Goal: Information Seeking & Learning: Learn about a topic

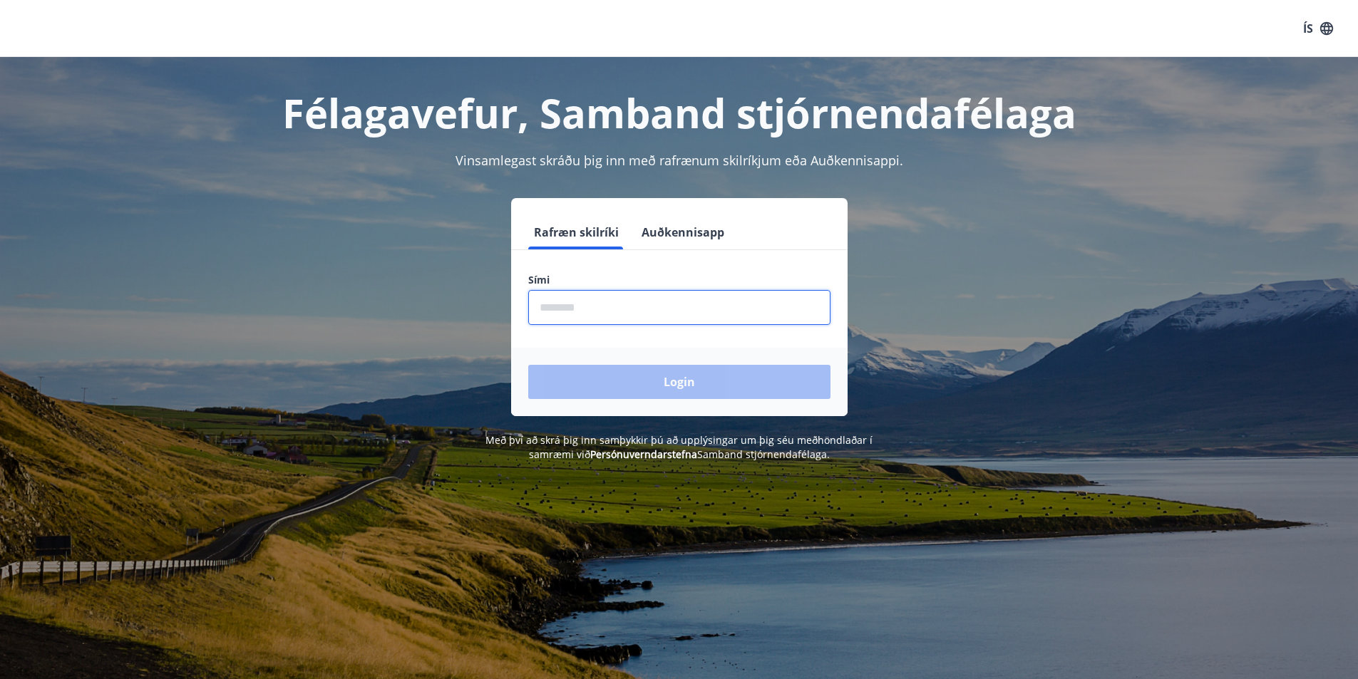
click at [625, 311] on input "phone" at bounding box center [679, 307] width 302 height 35
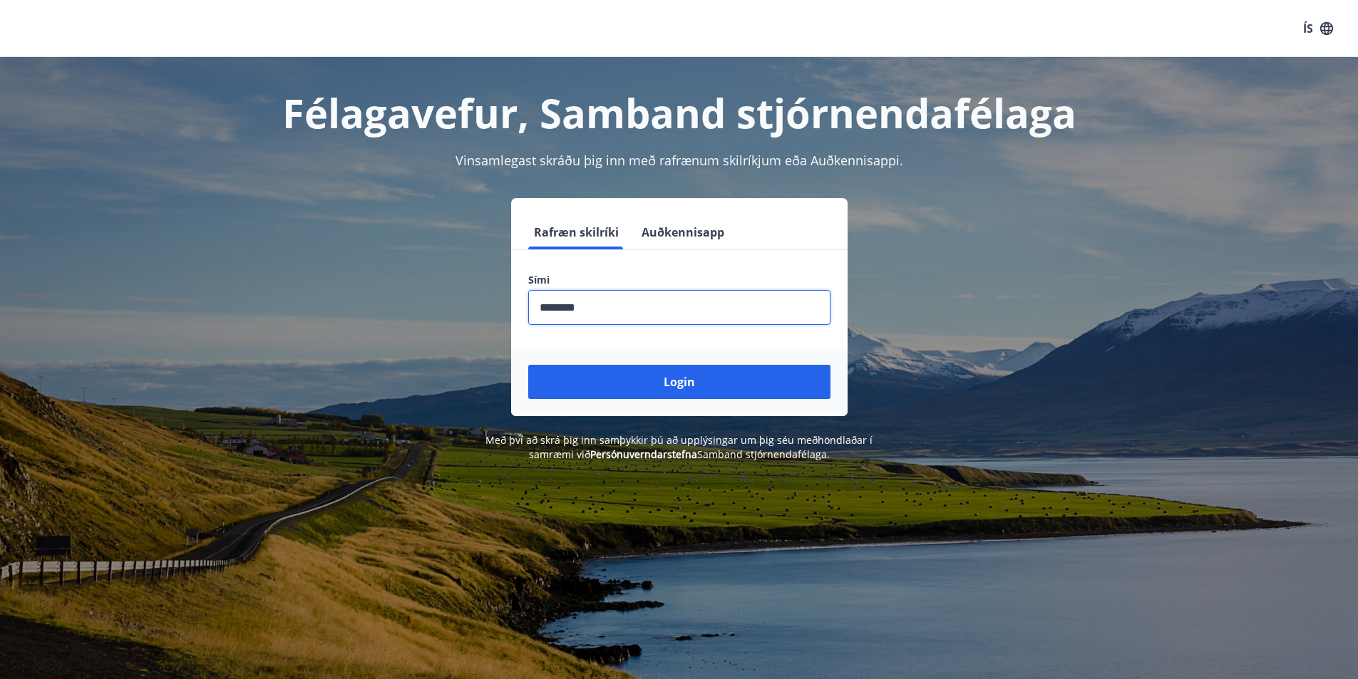
type input "********"
click at [528, 365] on button "Login" at bounding box center [679, 382] width 302 height 34
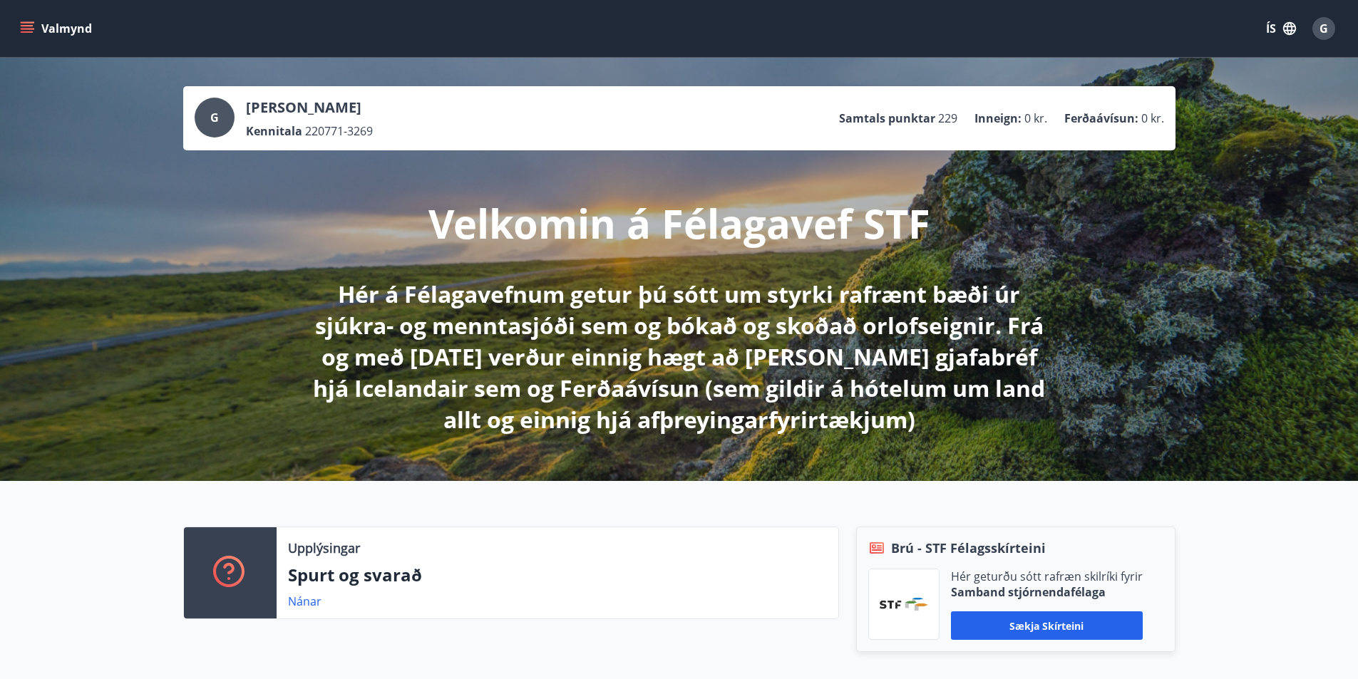
click at [27, 28] on icon "menu" at bounding box center [27, 28] width 14 height 14
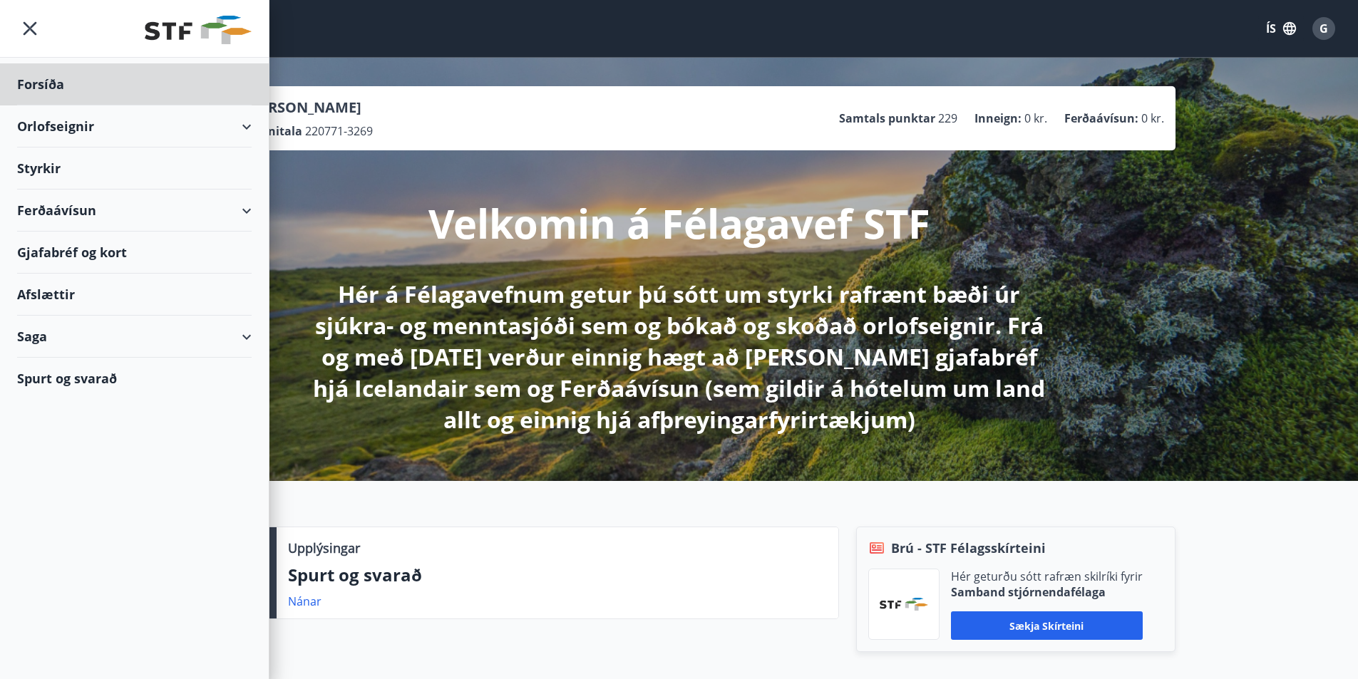
click at [36, 105] on div "Styrkir" at bounding box center [134, 84] width 234 height 42
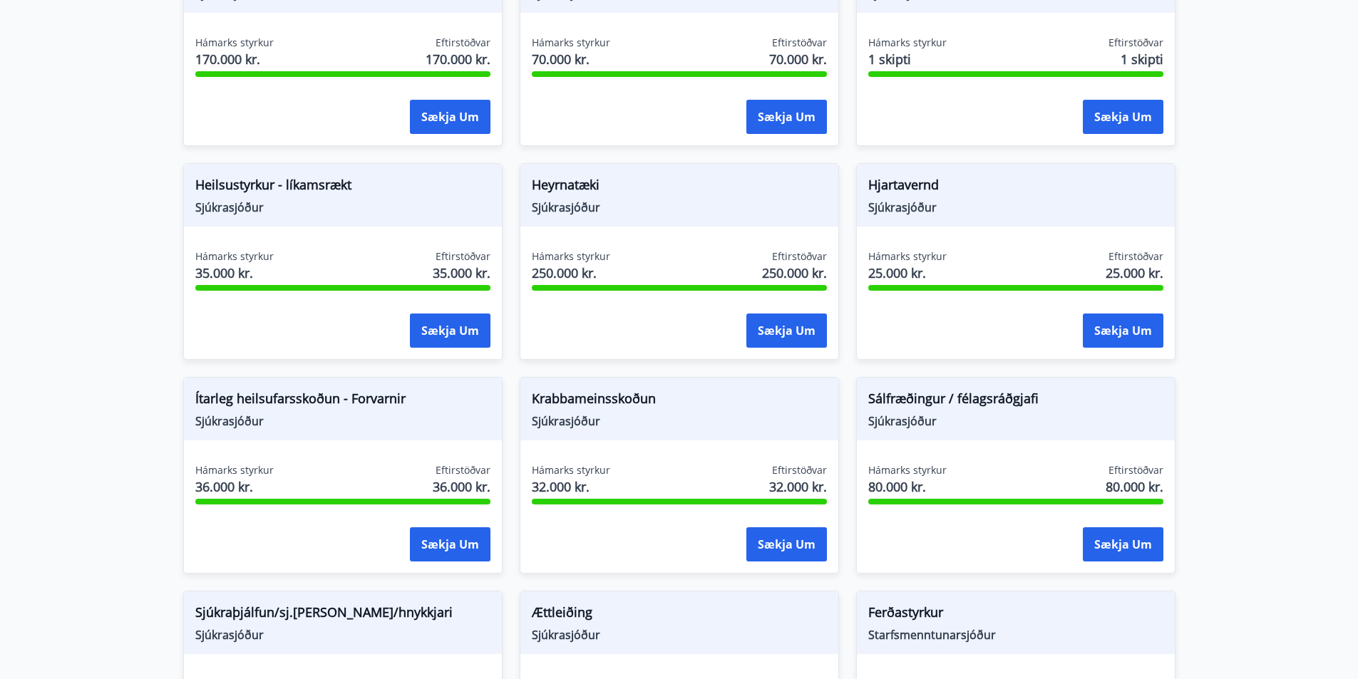
scroll to position [641, 0]
click at [445, 545] on button "Sækja um" at bounding box center [450, 544] width 81 height 34
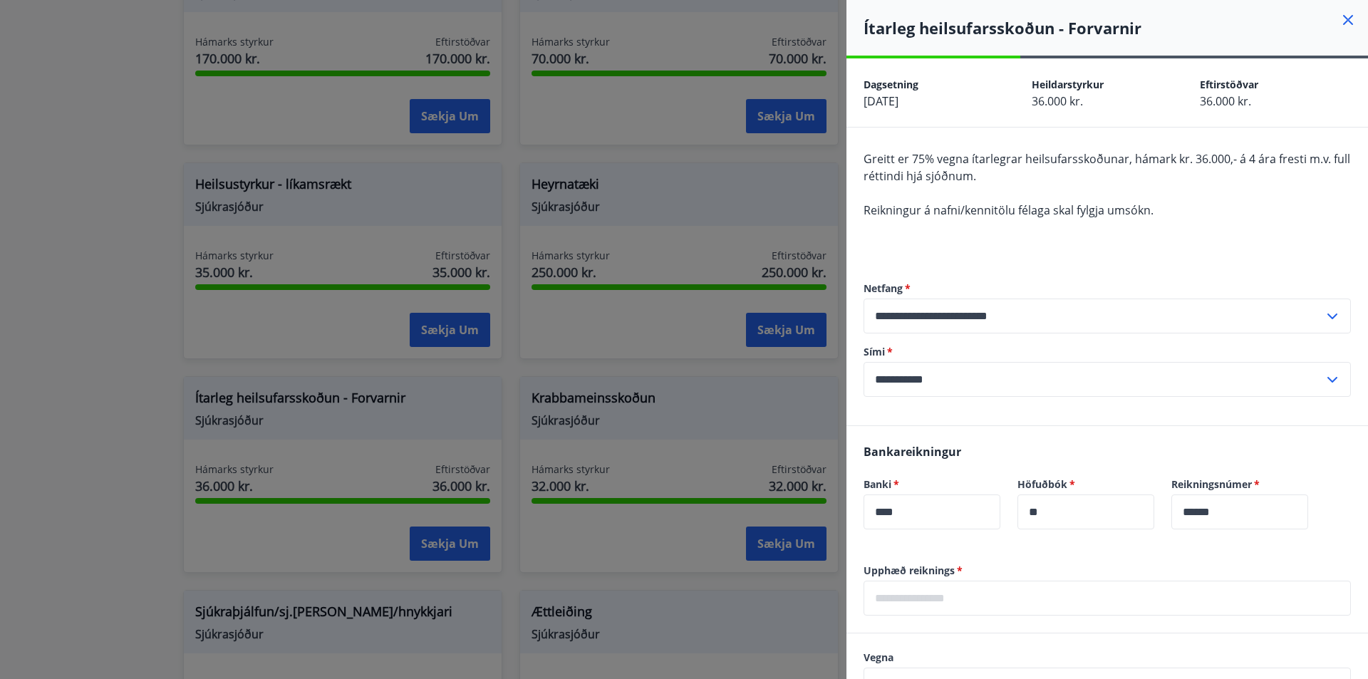
click at [1348, 21] on icon at bounding box center [1349, 20] width 2 height 2
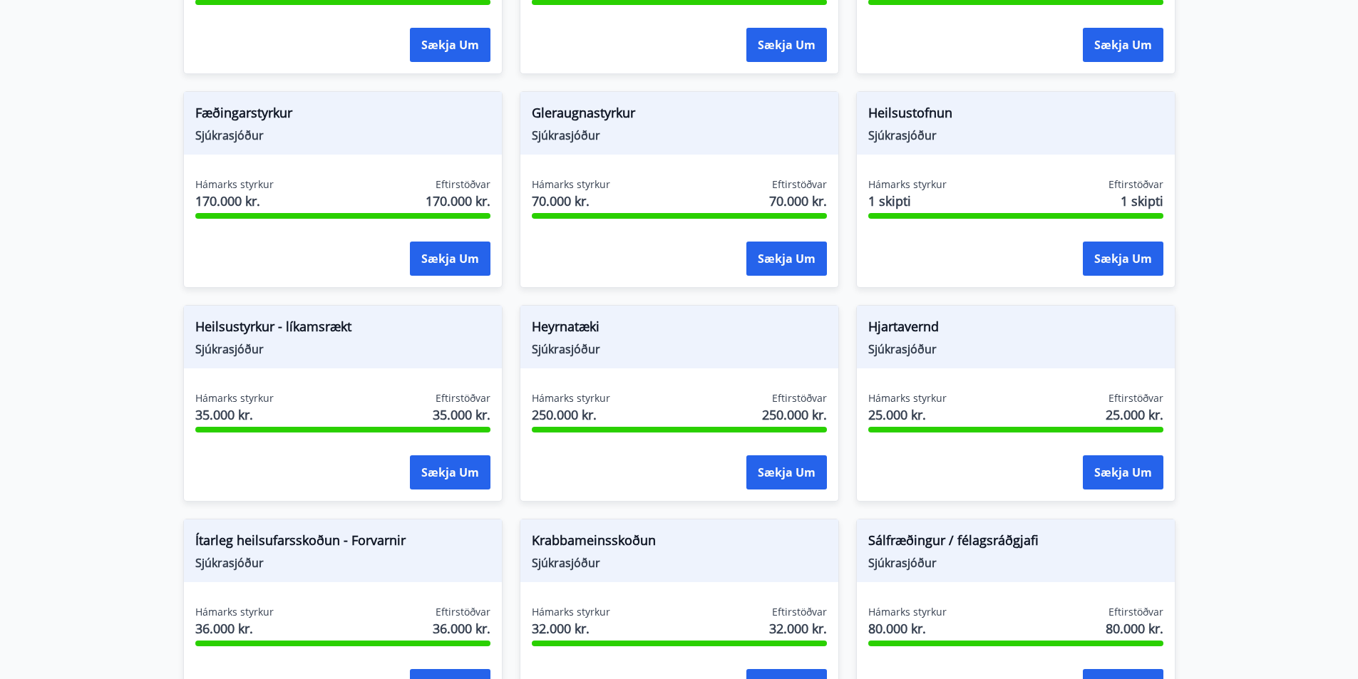
scroll to position [428, 0]
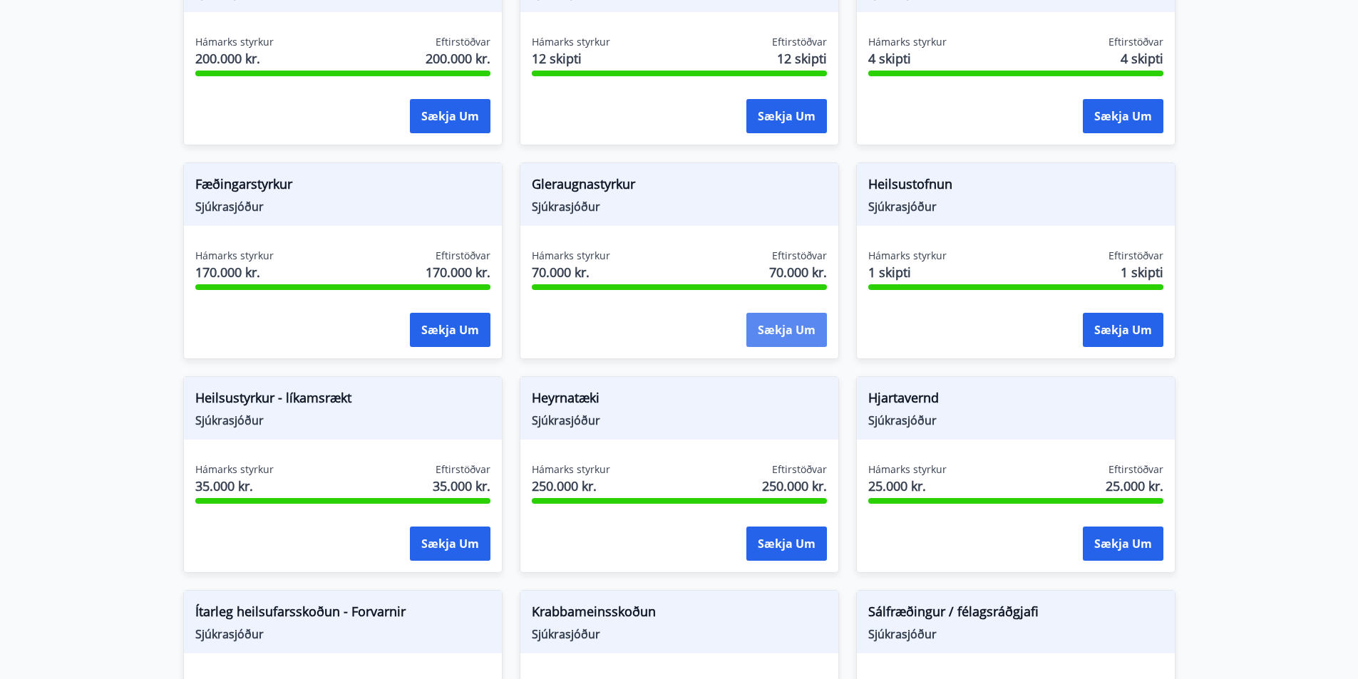
click at [785, 324] on button "Sækja um" at bounding box center [786, 330] width 81 height 34
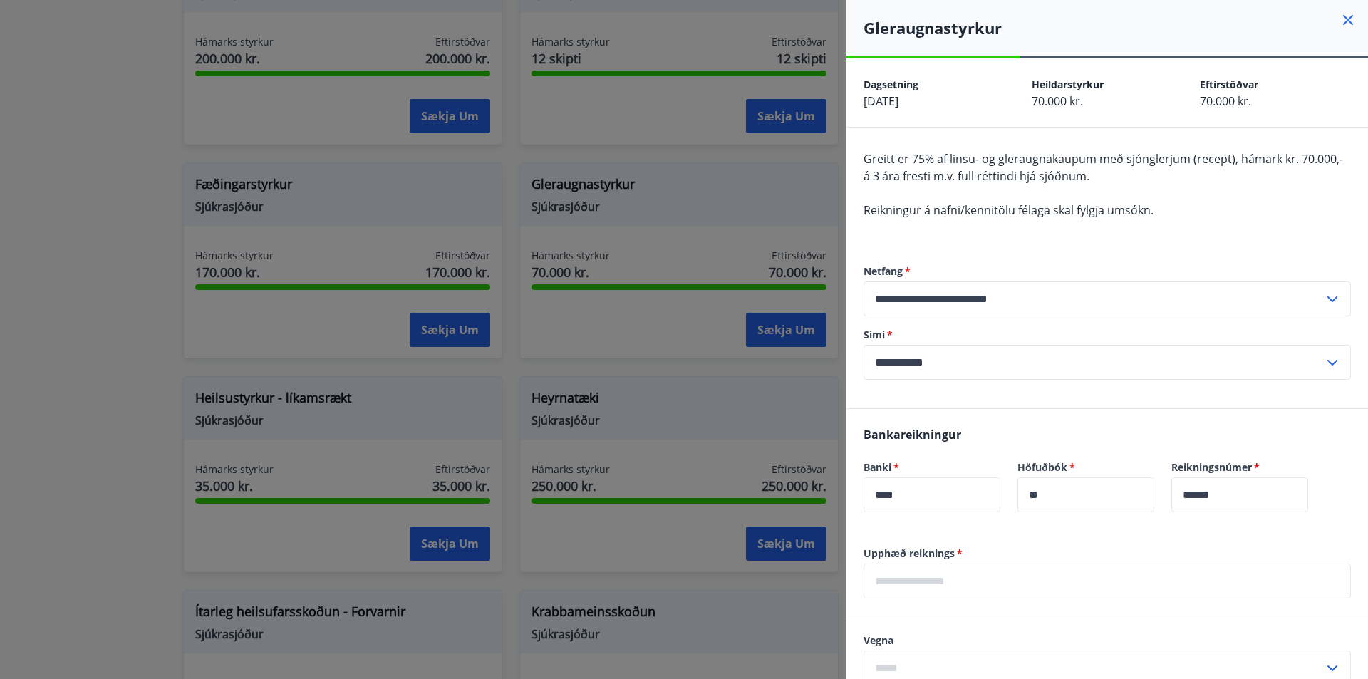
click at [1340, 13] on icon at bounding box center [1348, 19] width 17 height 17
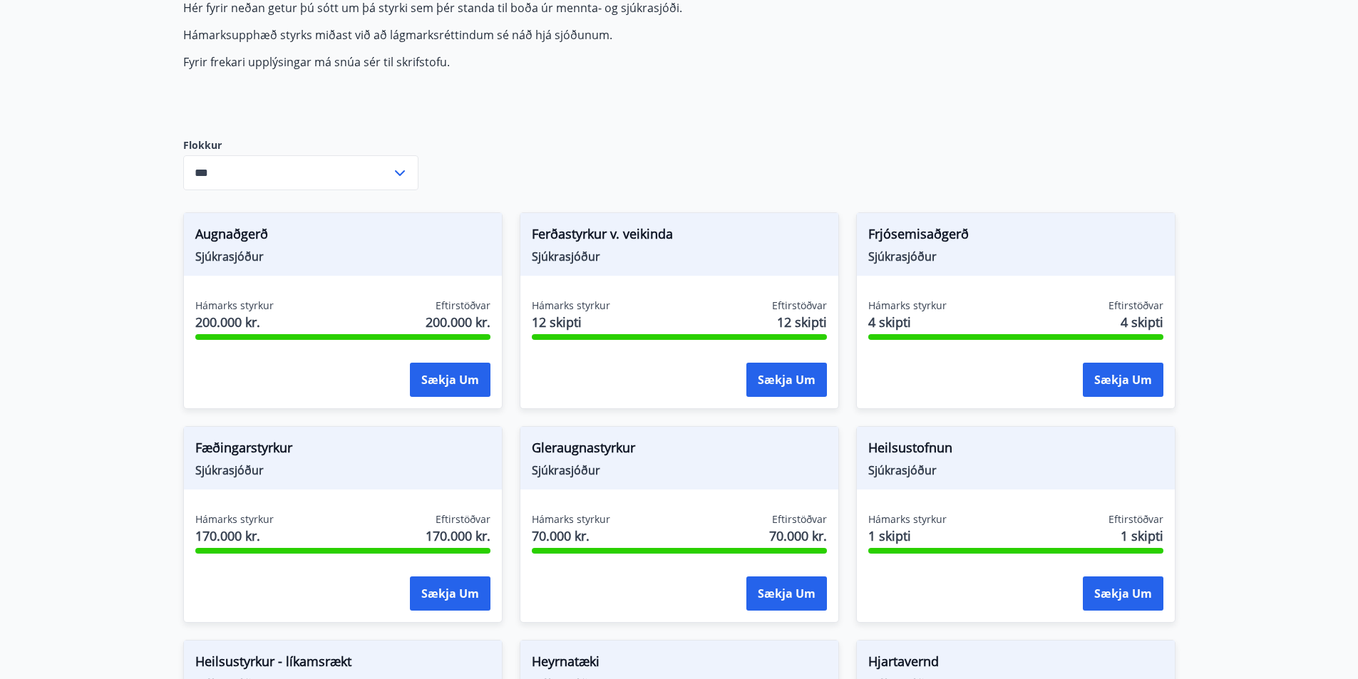
scroll to position [0, 0]
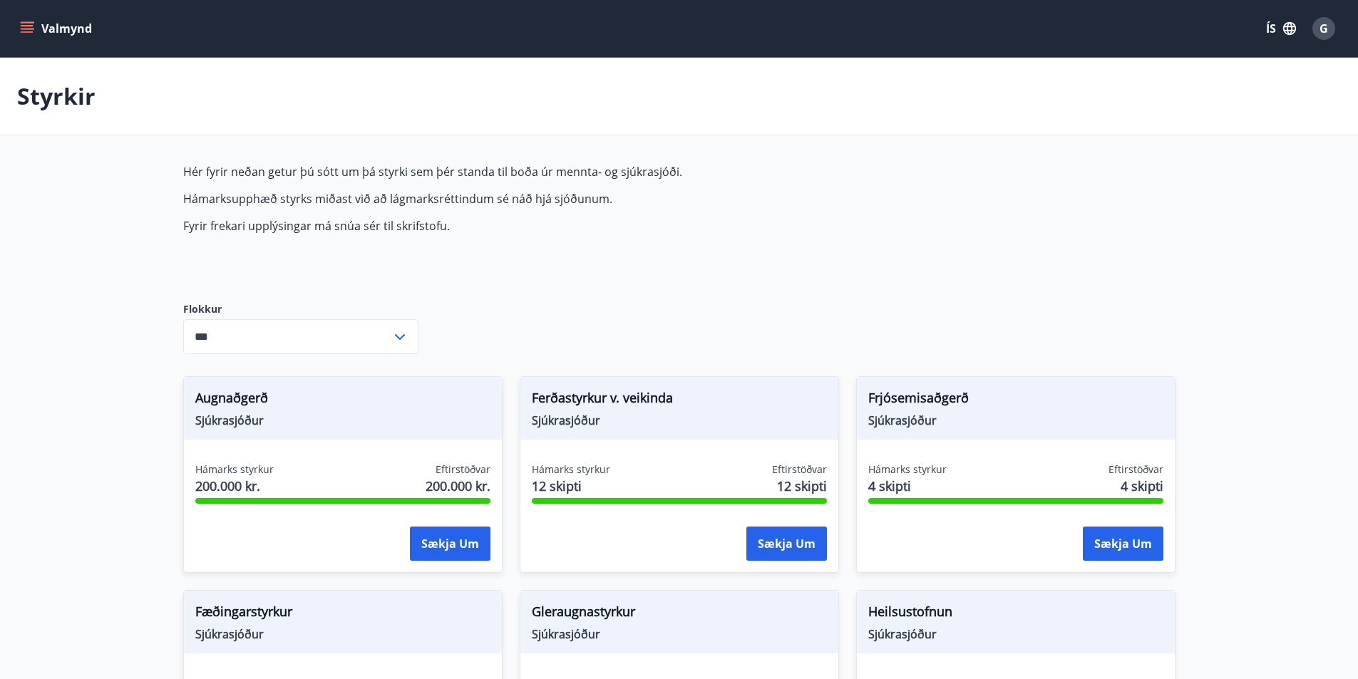
click at [405, 342] on icon at bounding box center [399, 337] width 17 height 17
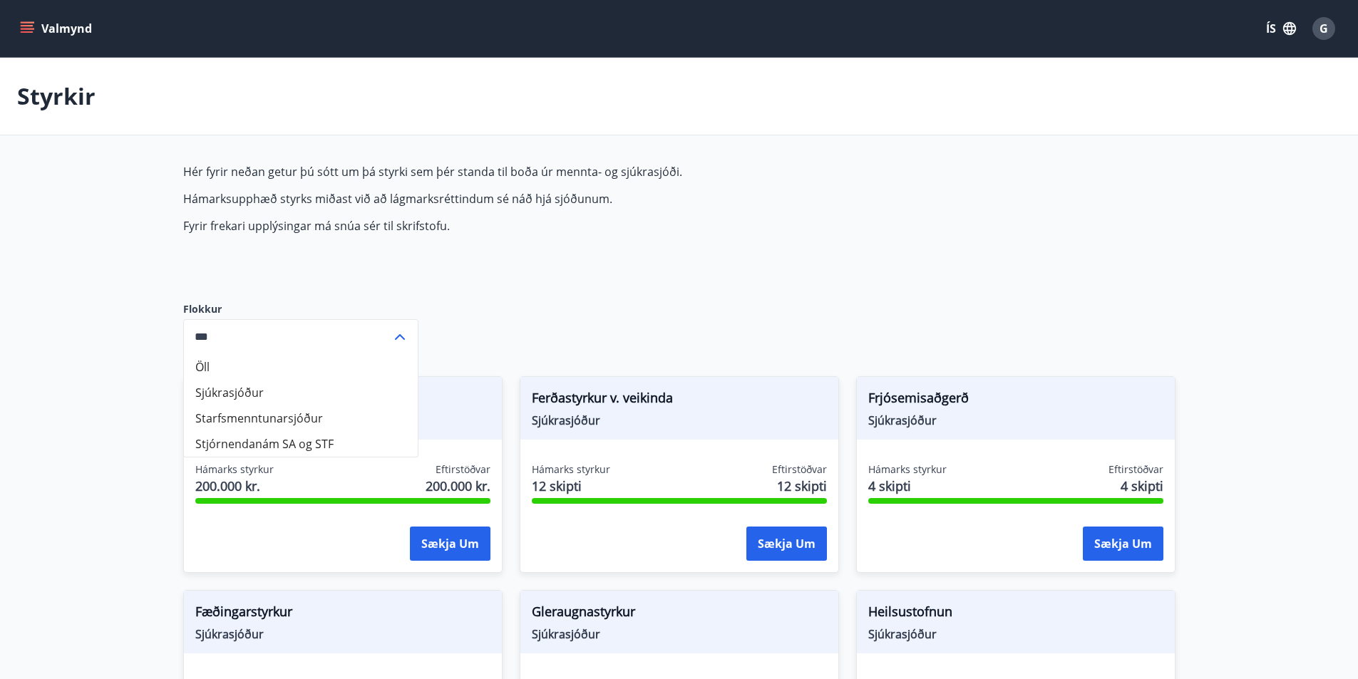
click at [350, 384] on li "Sjúkrasjóður" at bounding box center [301, 393] width 234 height 26
type input "**********"
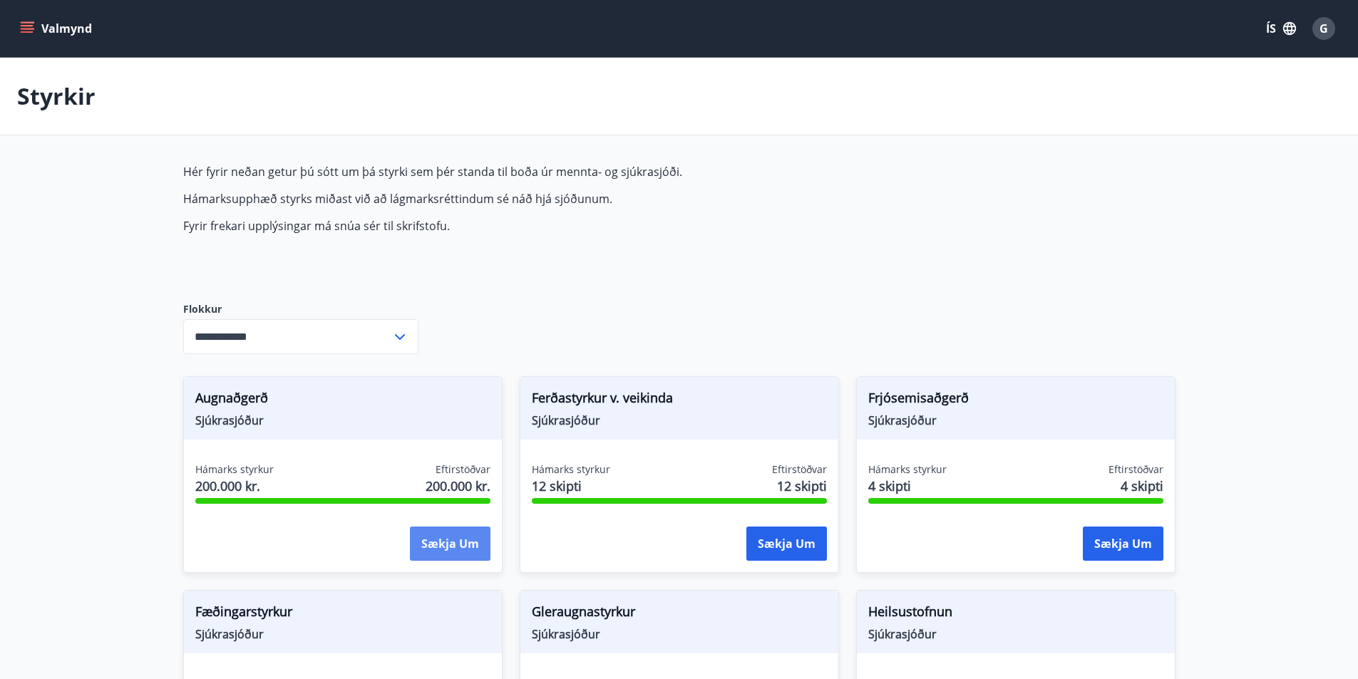
click at [443, 558] on button "Sækja um" at bounding box center [450, 544] width 81 height 34
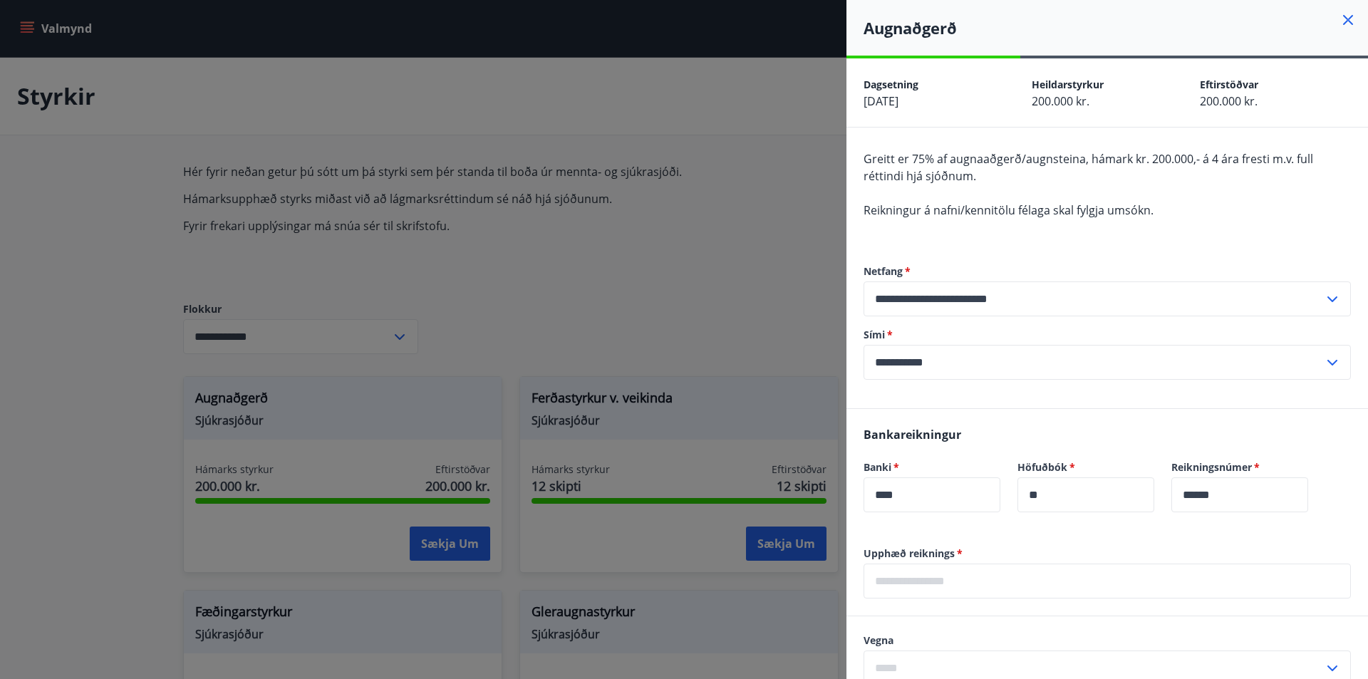
click at [1340, 21] on icon at bounding box center [1348, 19] width 17 height 17
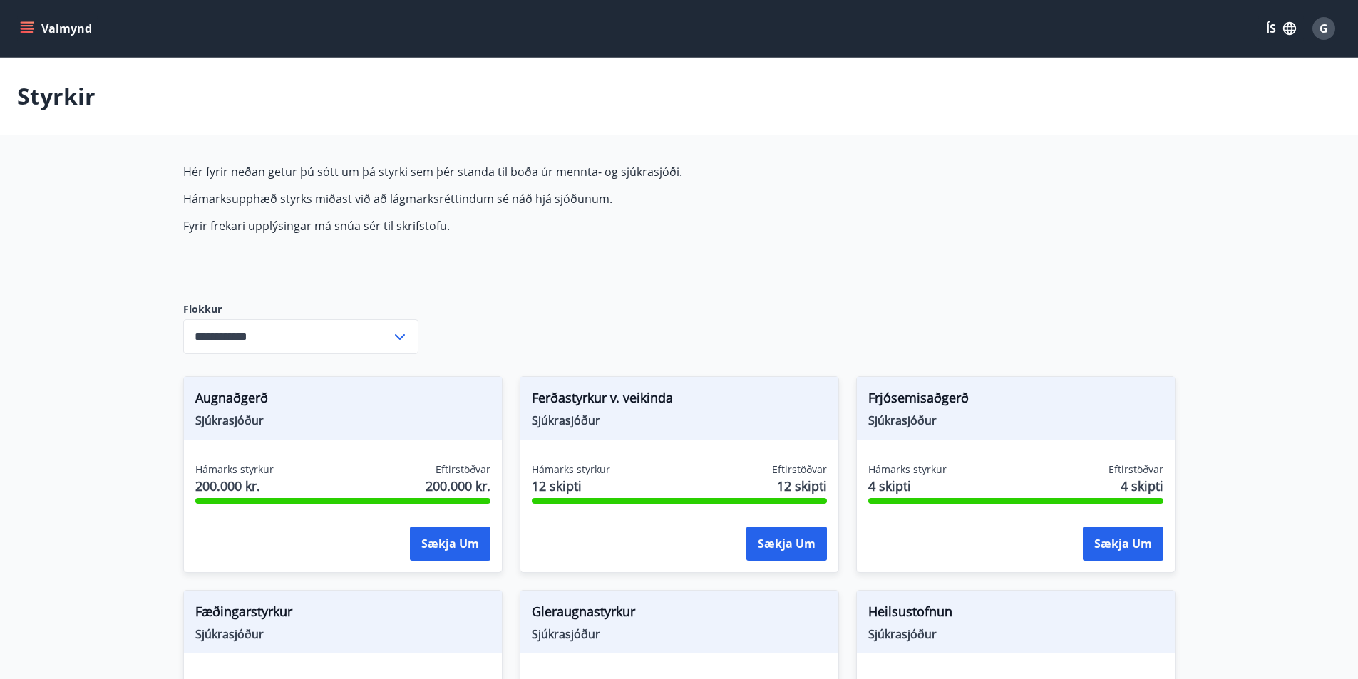
click at [28, 16] on button "Valmynd" at bounding box center [57, 29] width 81 height 26
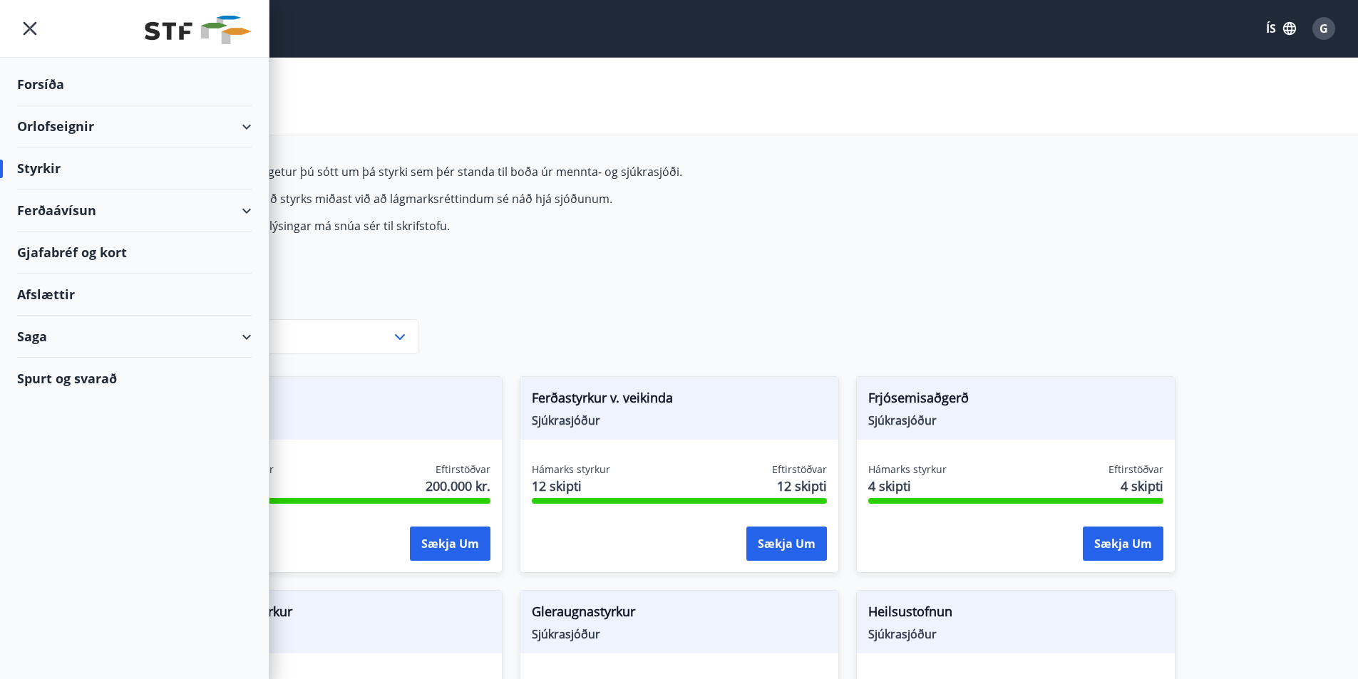
click at [67, 206] on div "Ferðaávísun" at bounding box center [134, 211] width 234 height 42
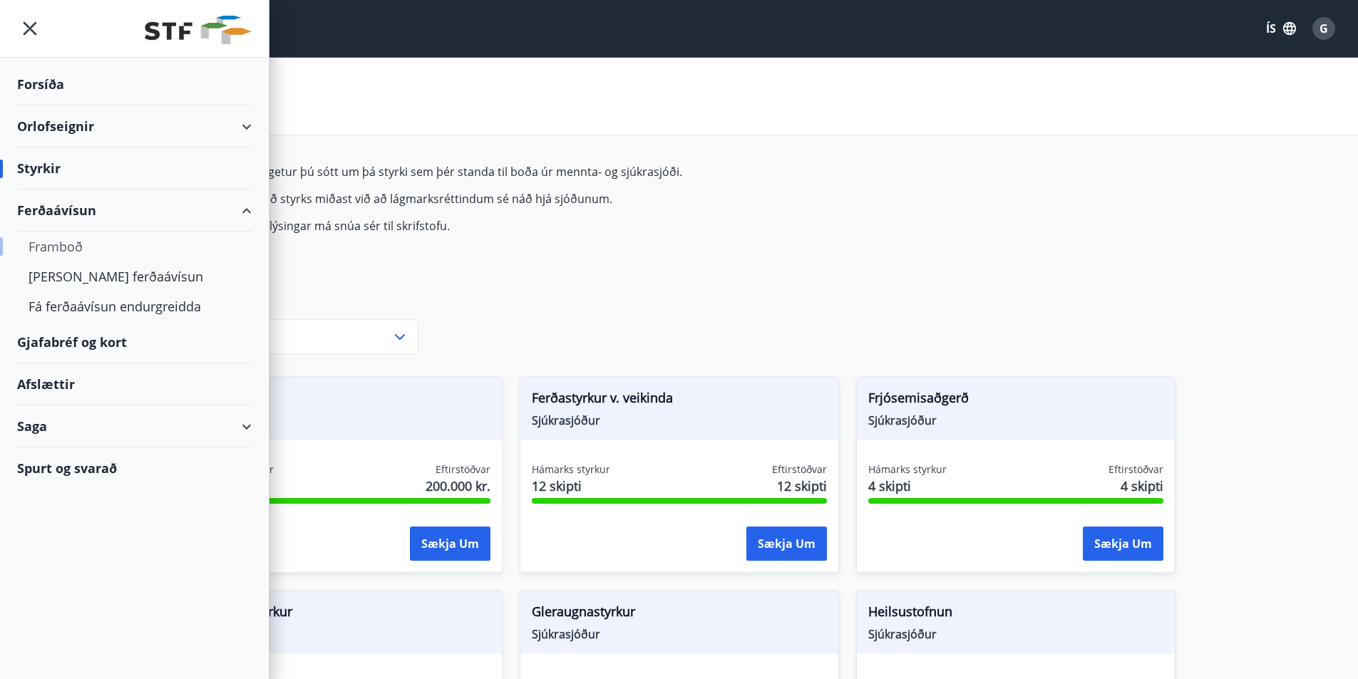
click at [59, 247] on div "Framboð" at bounding box center [135, 247] width 212 height 30
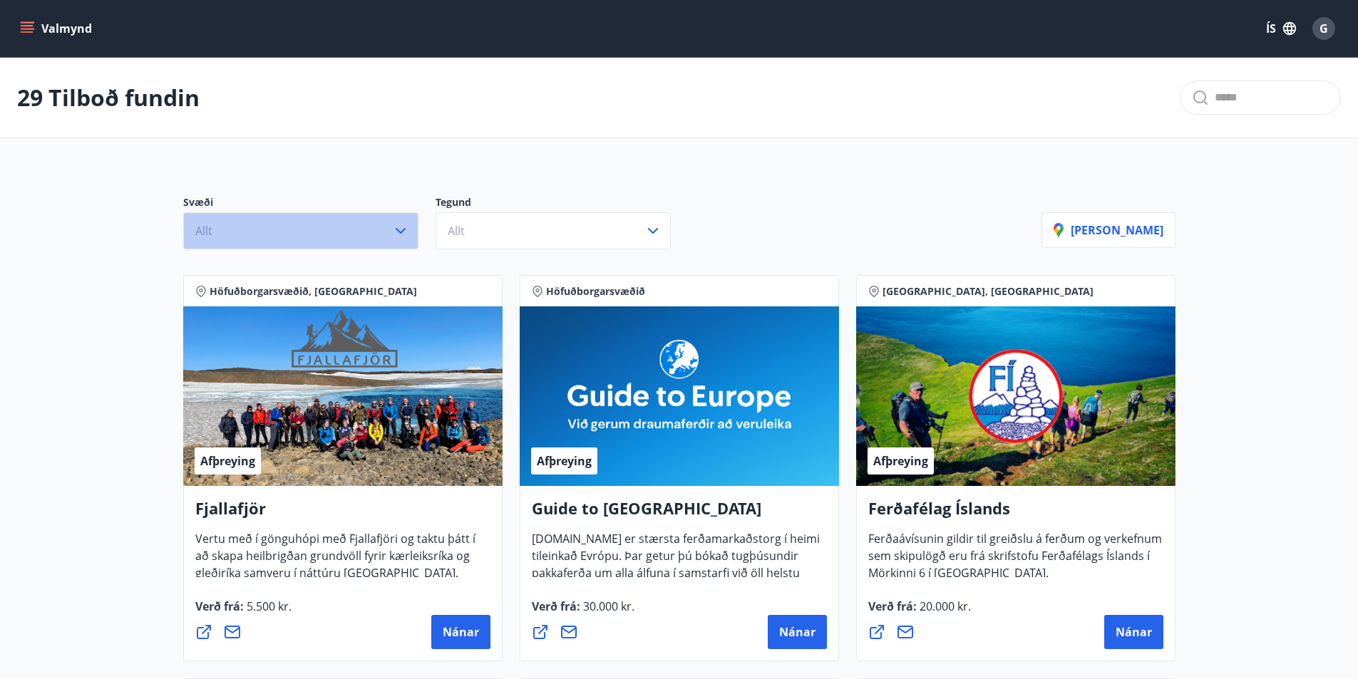
click at [402, 231] on icon "button" at bounding box center [401, 231] width 10 height 6
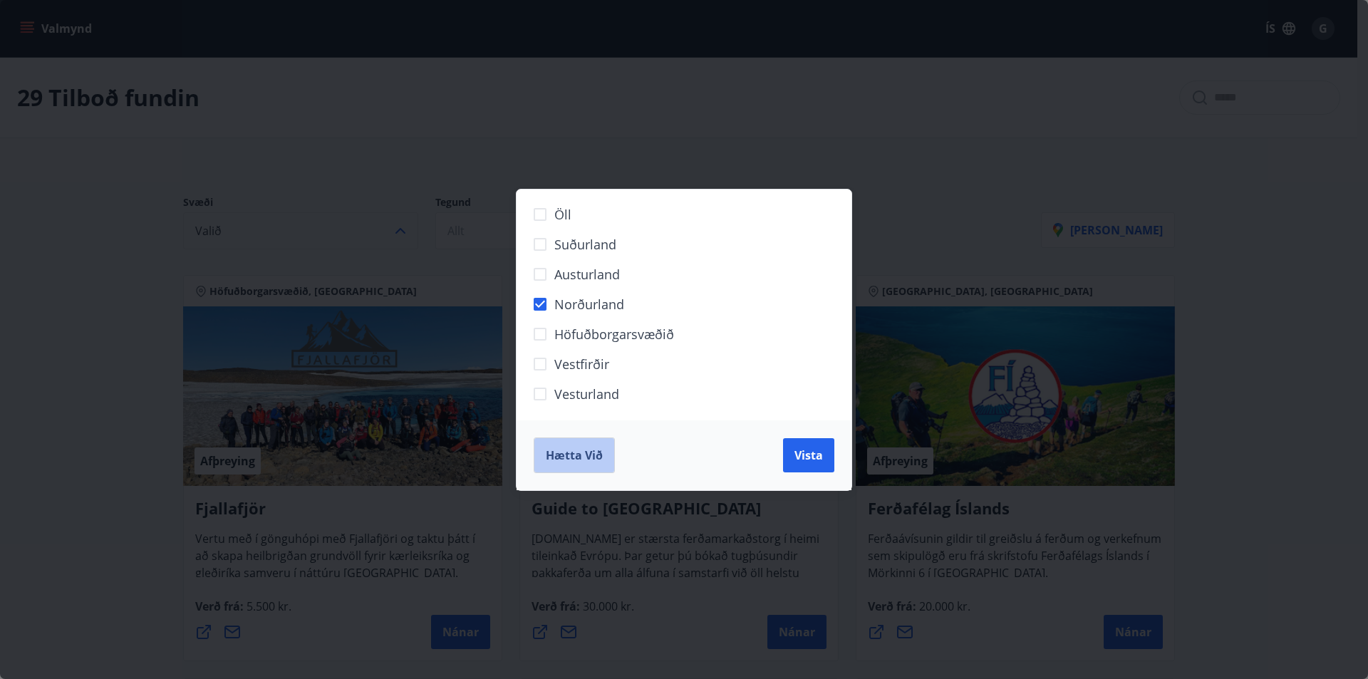
click at [565, 453] on span "Hætta við" at bounding box center [574, 456] width 57 height 16
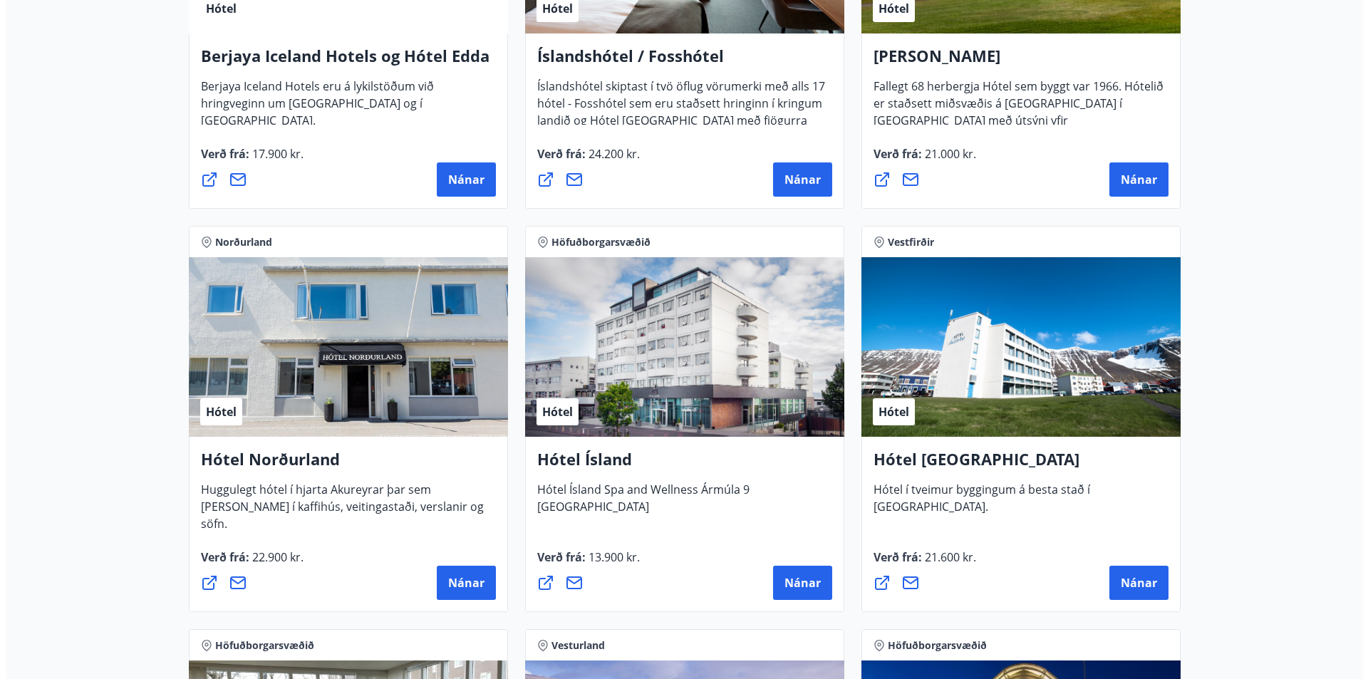
scroll to position [2067, 0]
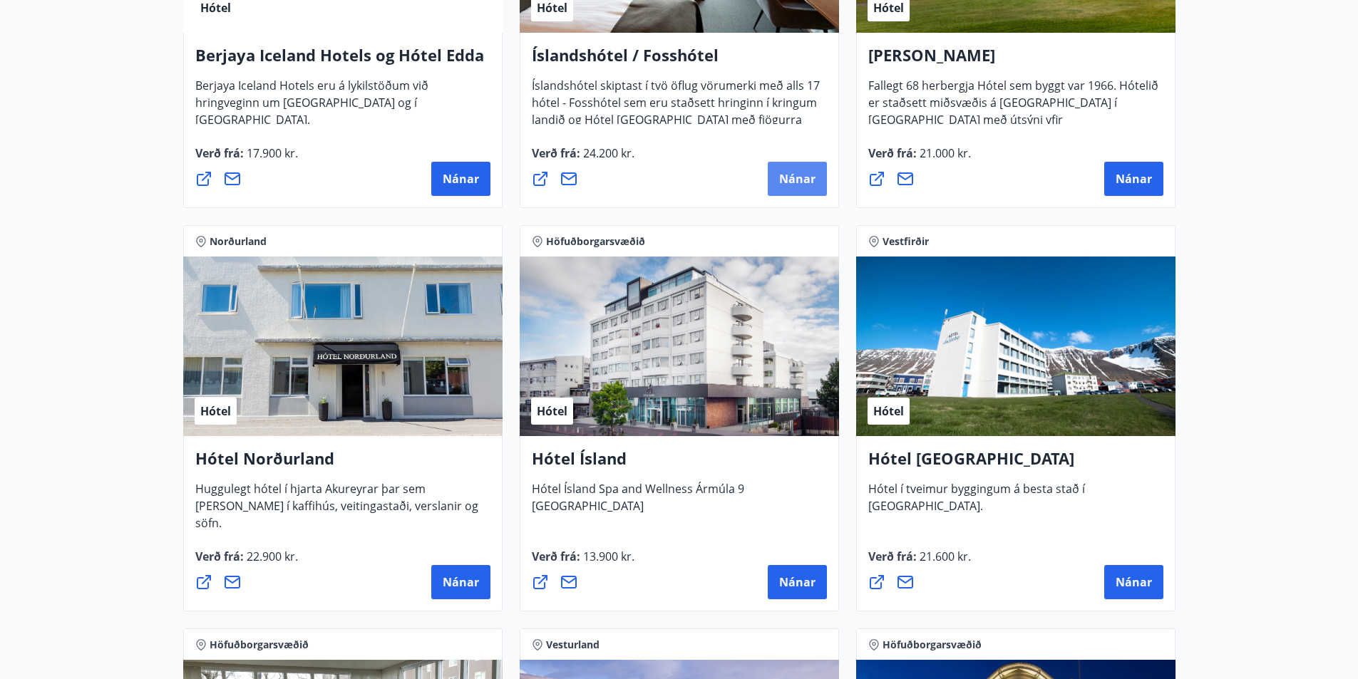
click at [784, 182] on span "Nánar" at bounding box center [797, 179] width 36 height 16
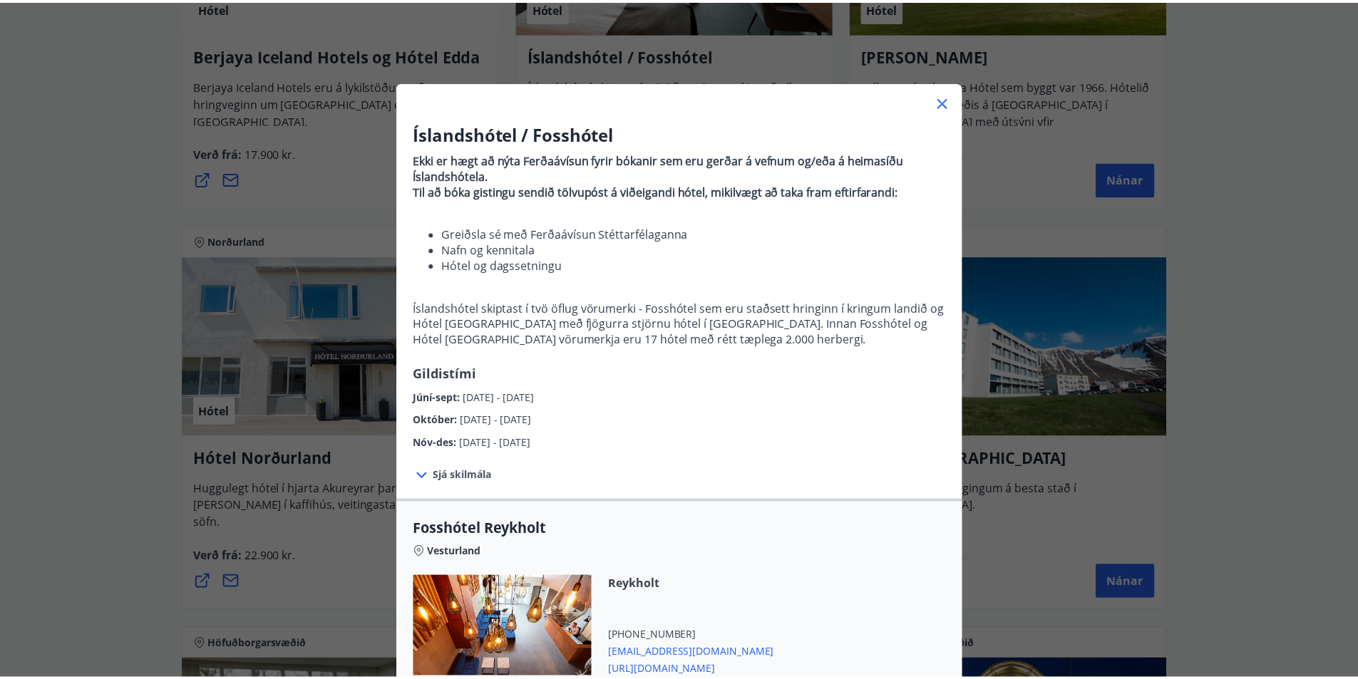
scroll to position [0, 0]
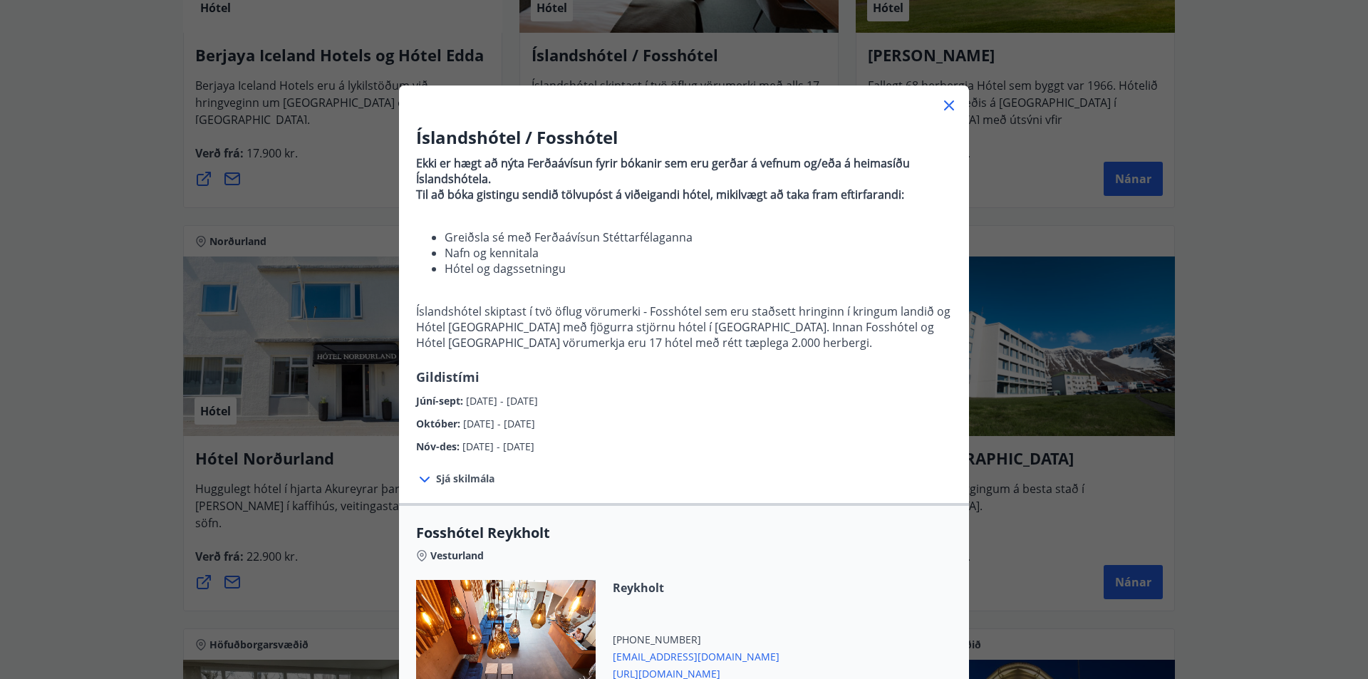
click at [941, 105] on icon at bounding box center [949, 105] width 17 height 17
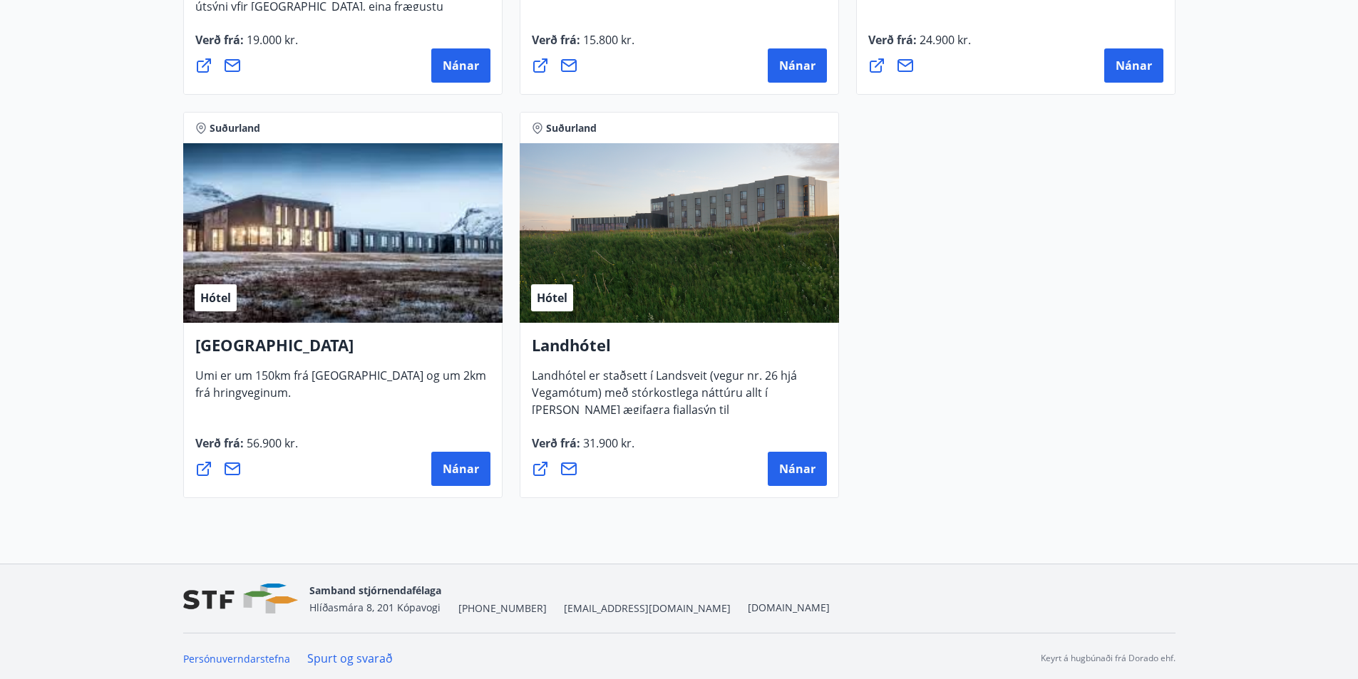
scroll to position [3798, 0]
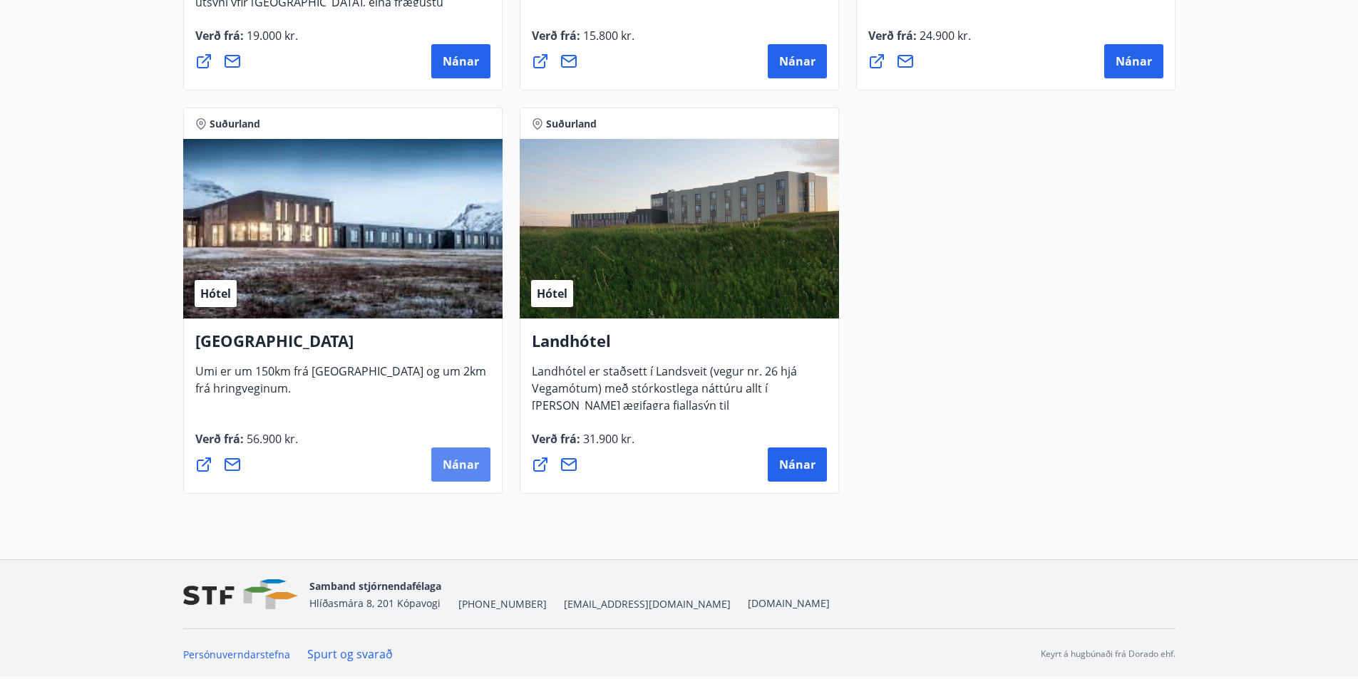
click at [450, 462] on span "Nánar" at bounding box center [461, 465] width 36 height 16
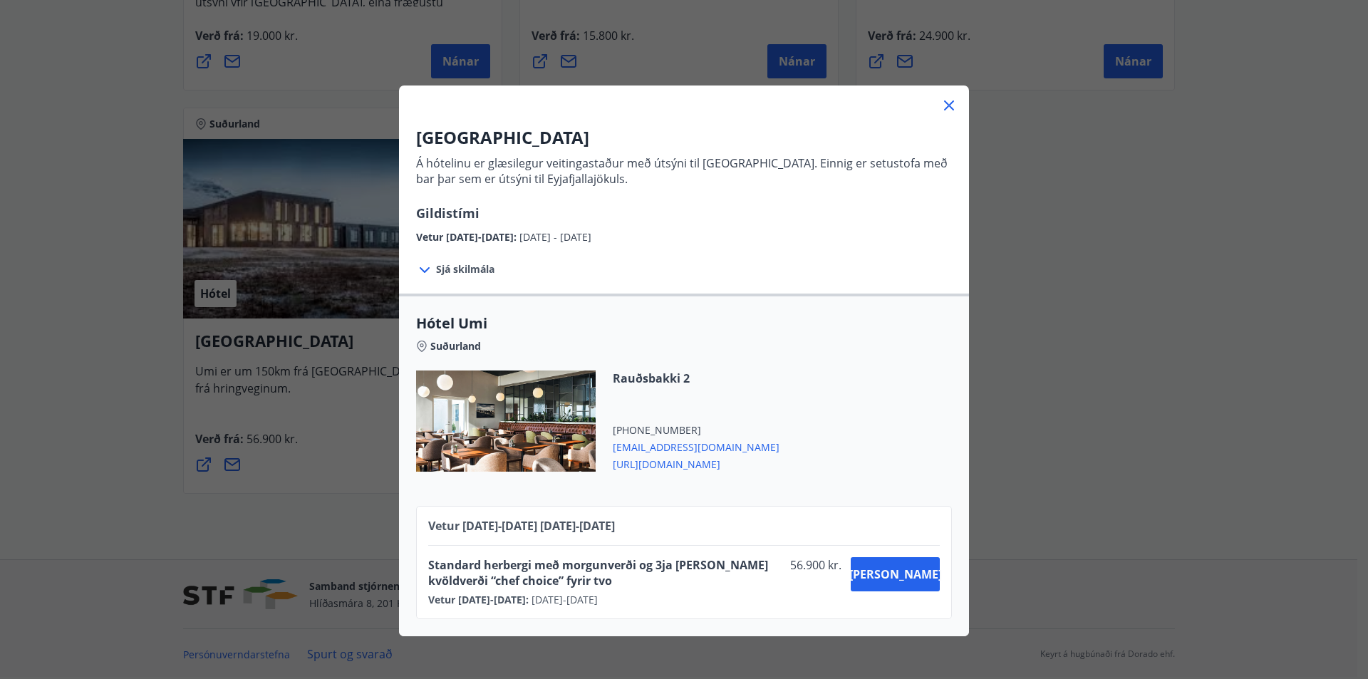
click at [948, 108] on icon at bounding box center [949, 105] width 17 height 17
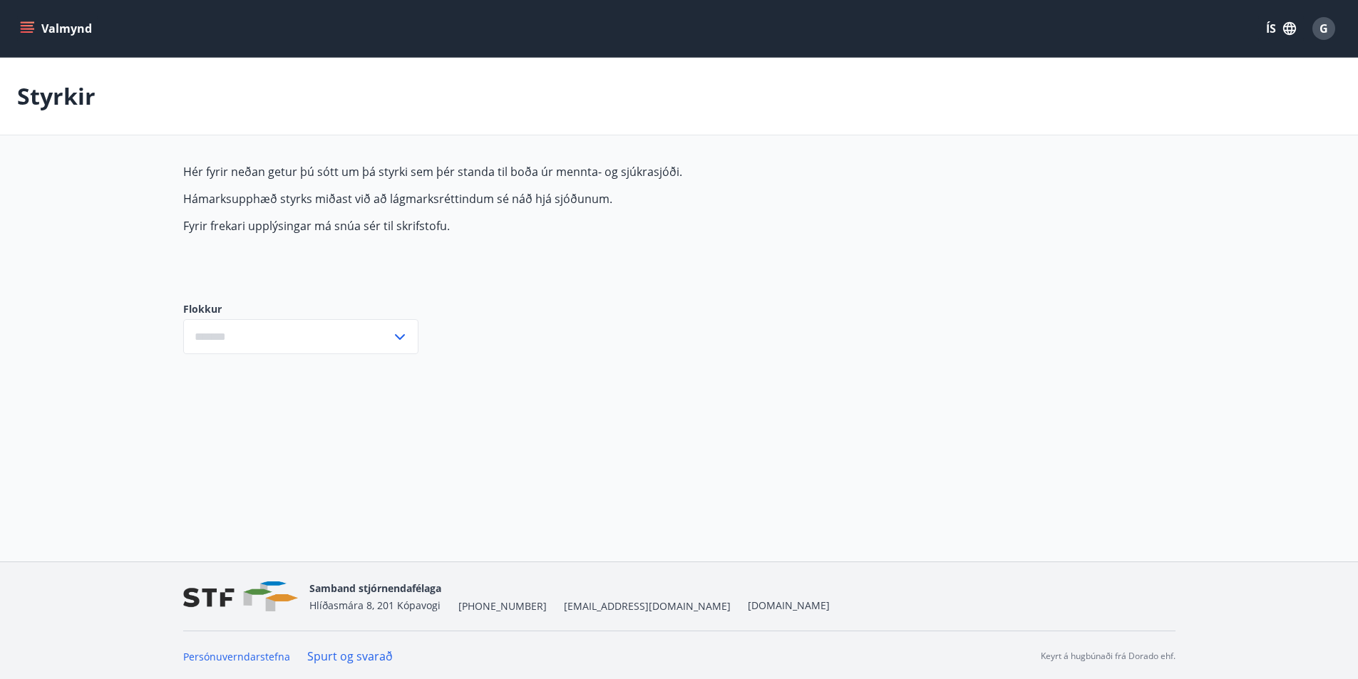
type input "***"
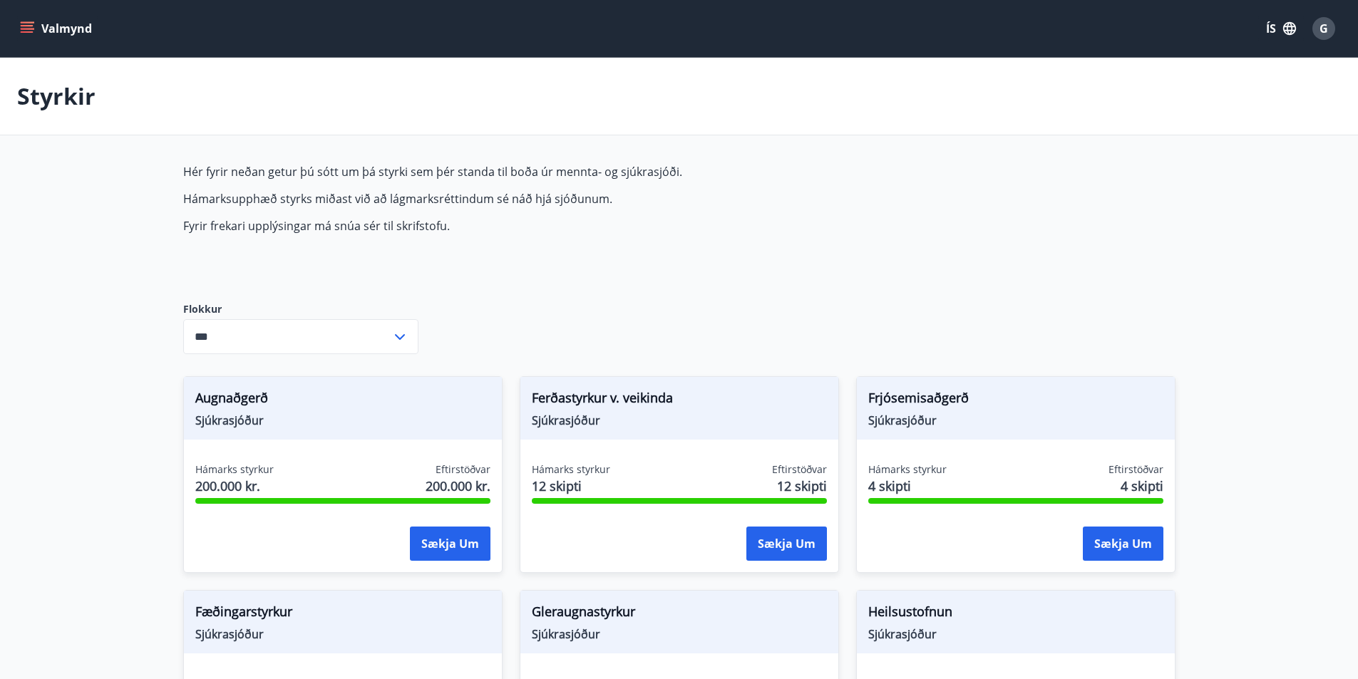
click at [28, 26] on icon "menu" at bounding box center [27, 25] width 13 height 1
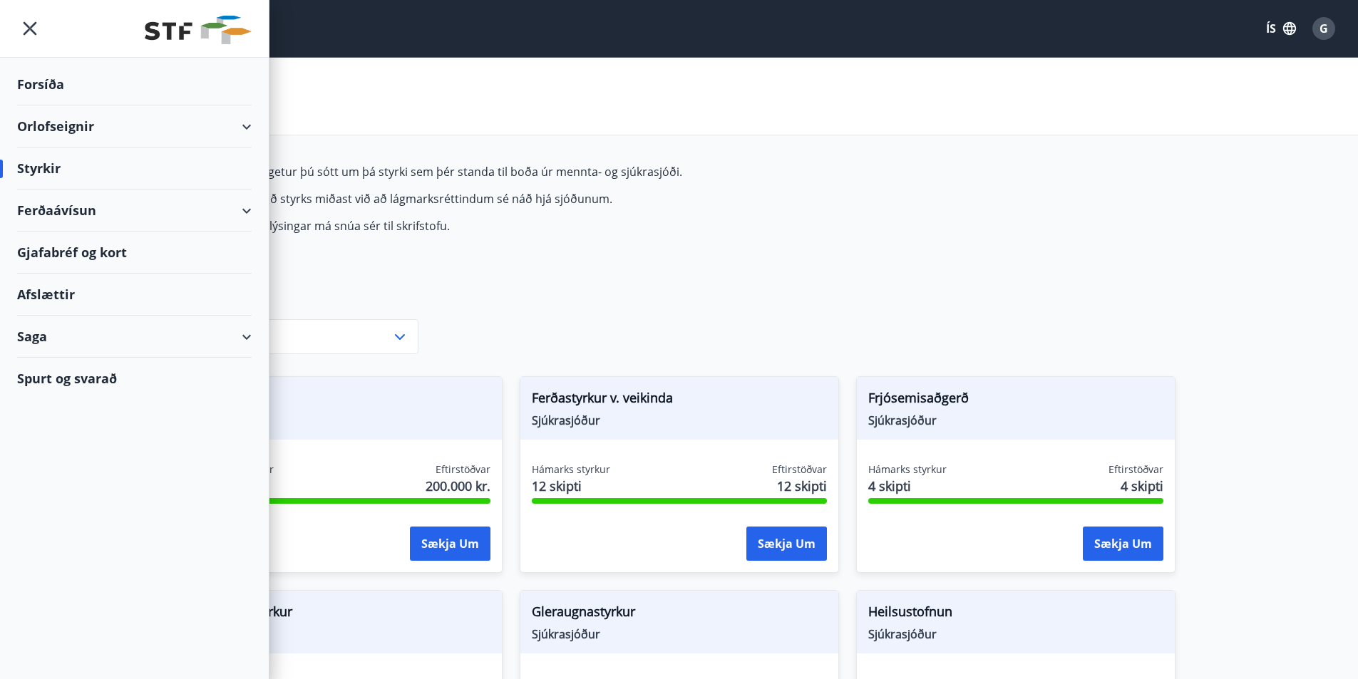
click at [44, 291] on div "Afslættir" at bounding box center [134, 295] width 234 height 42
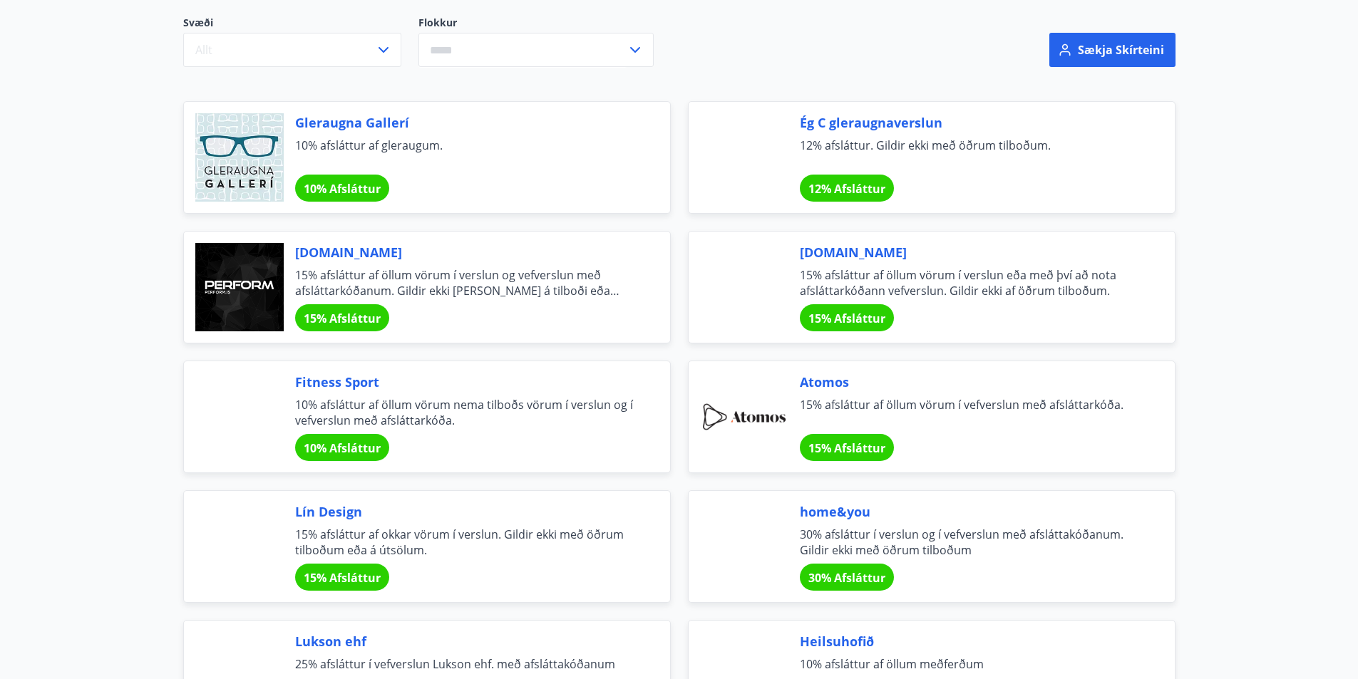
scroll to position [285, 0]
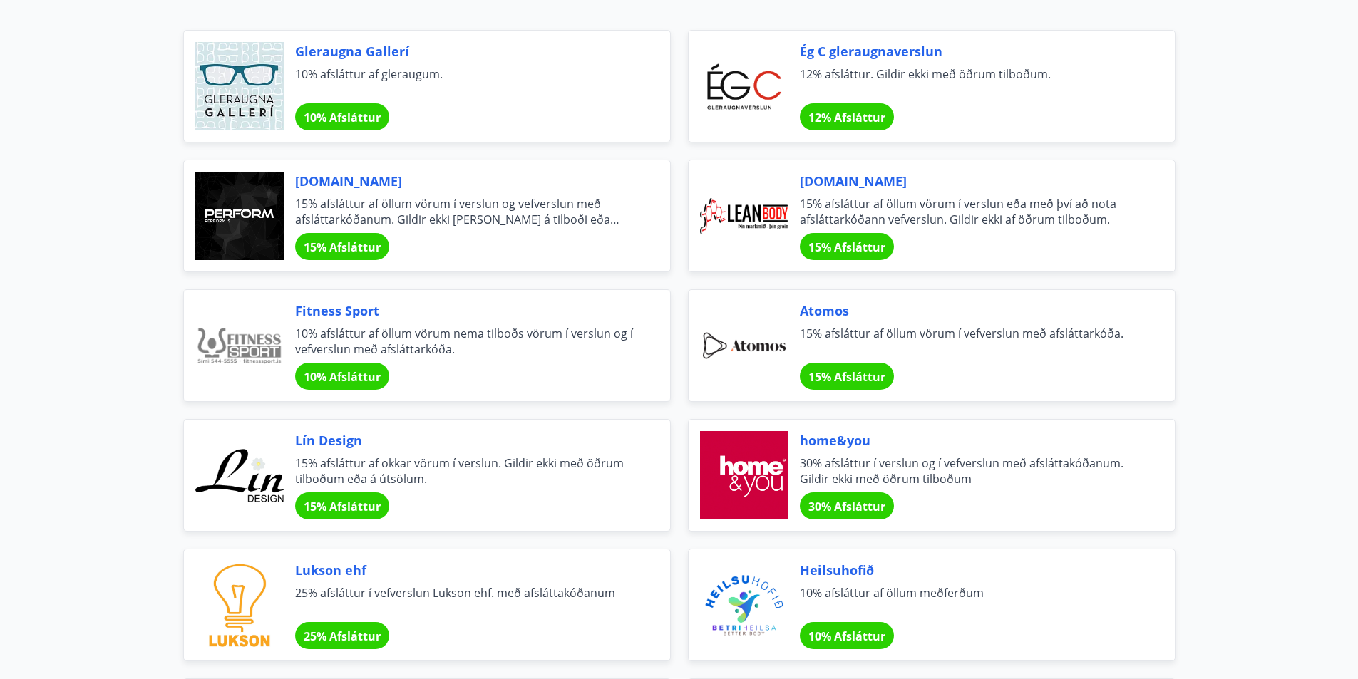
click at [842, 48] on span "Ég C gleraugnaverslun" at bounding box center [970, 51] width 341 height 19
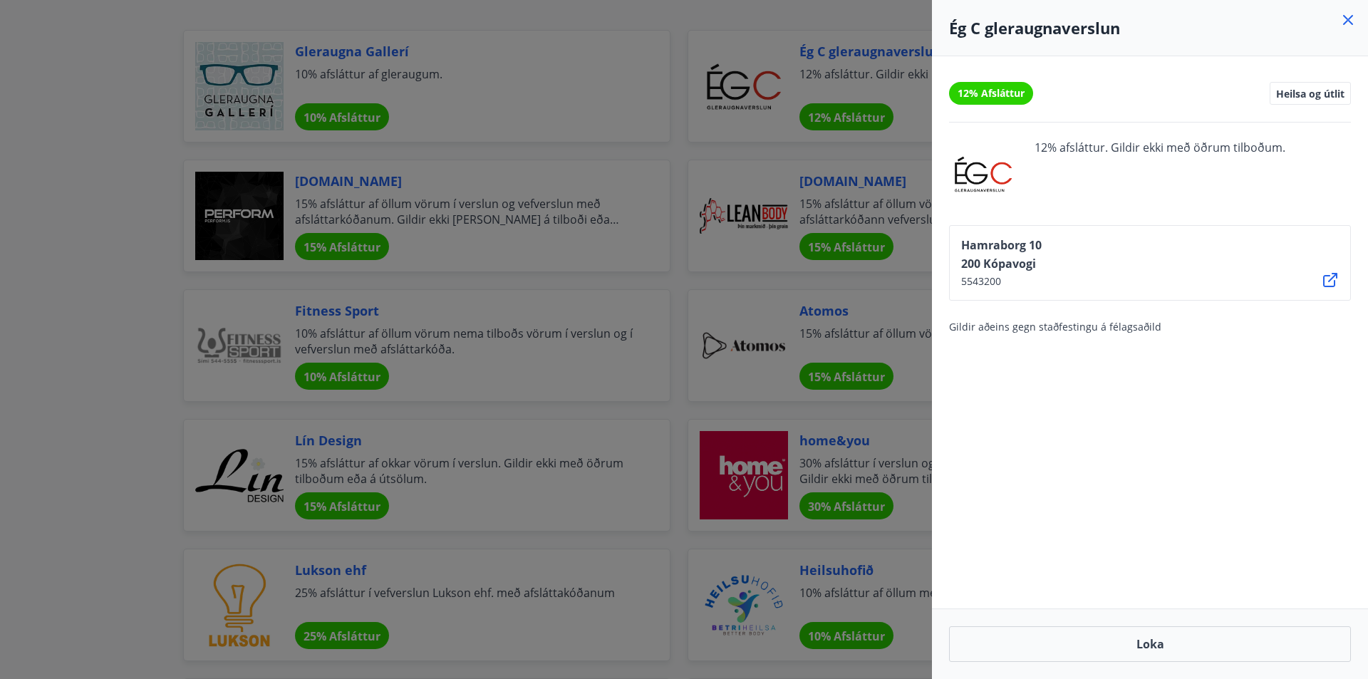
click at [656, 418] on div at bounding box center [684, 339] width 1368 height 679
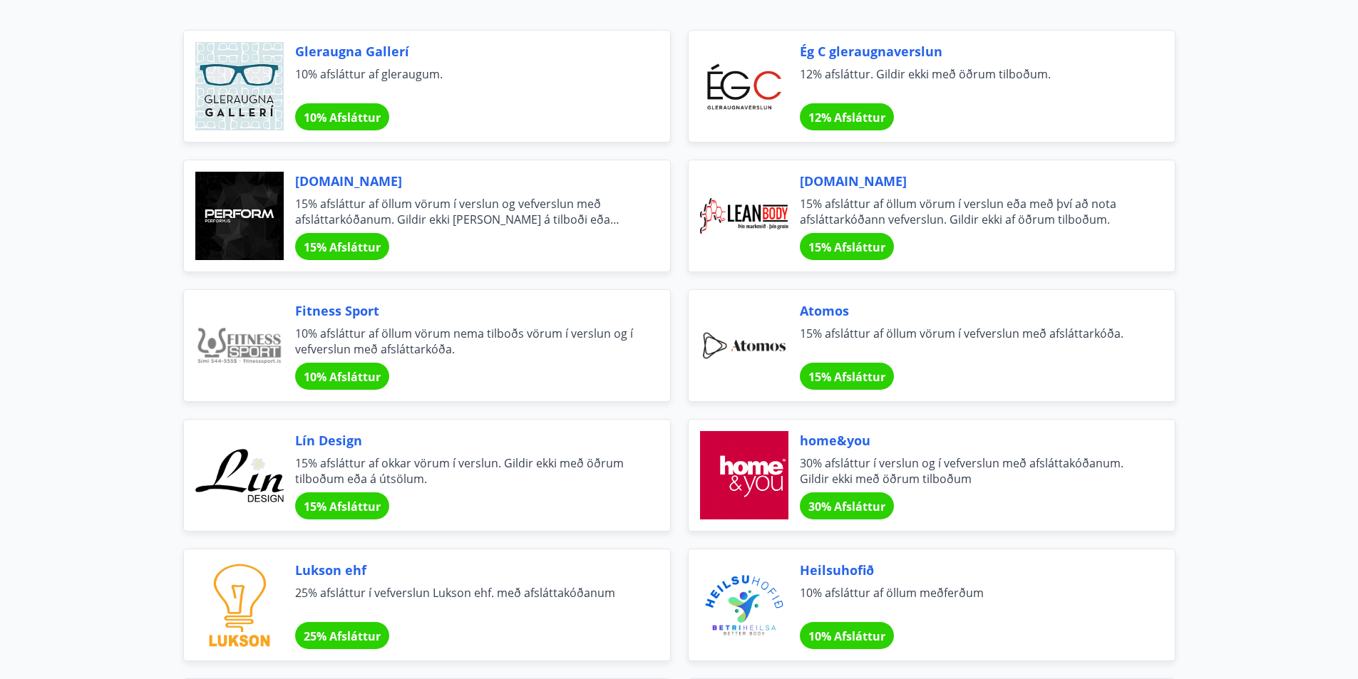
click at [336, 55] on span "Gleraugna Gallerí" at bounding box center [465, 51] width 341 height 19
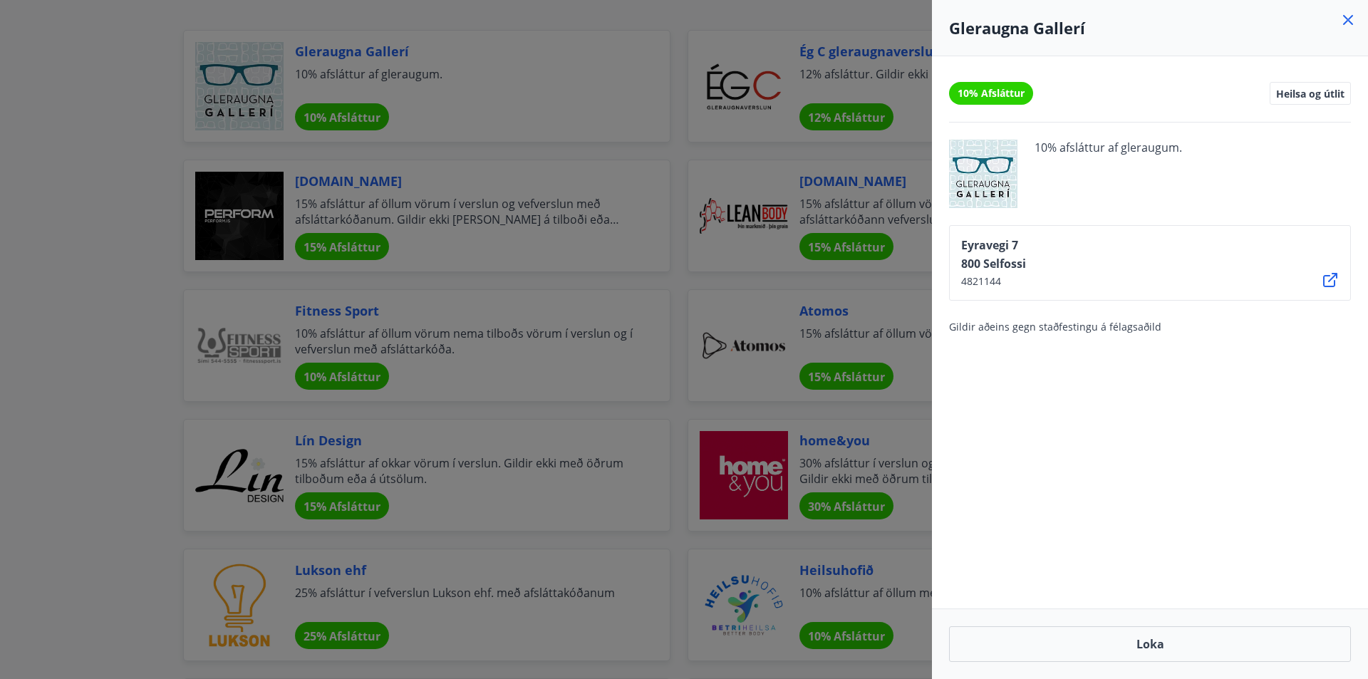
click at [86, 238] on div at bounding box center [684, 339] width 1368 height 679
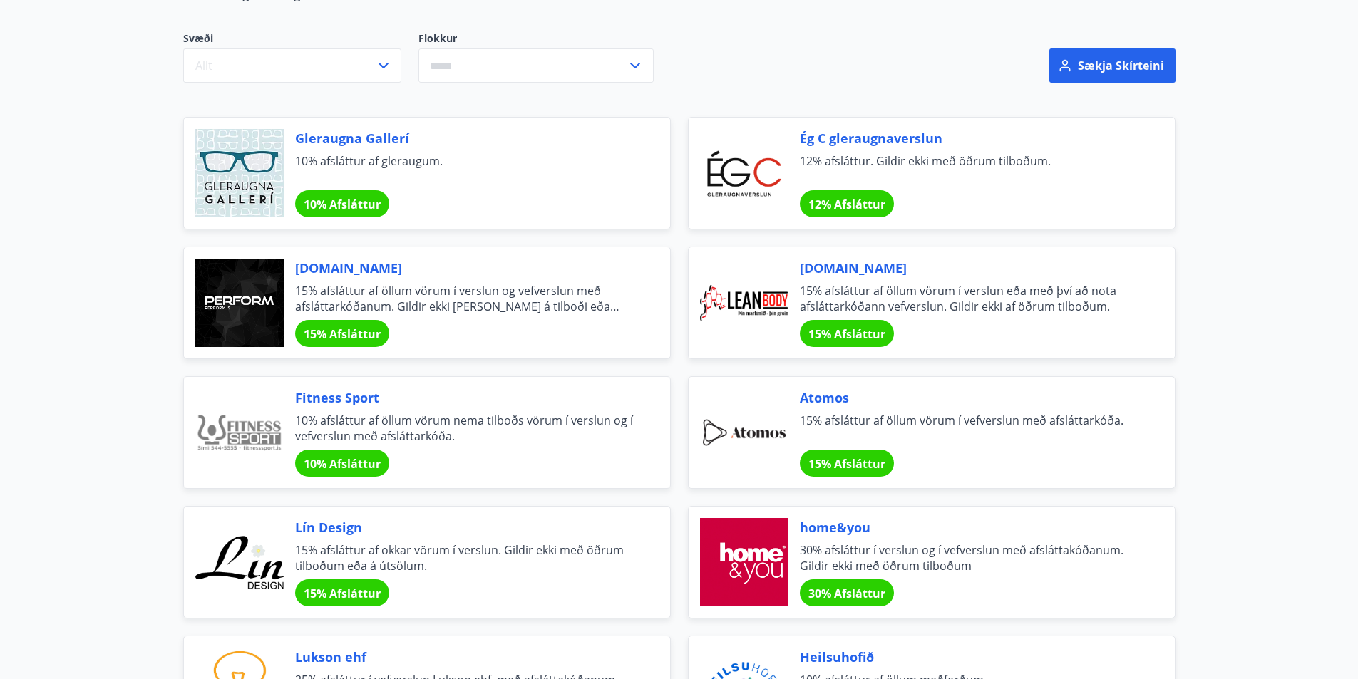
scroll to position [33, 0]
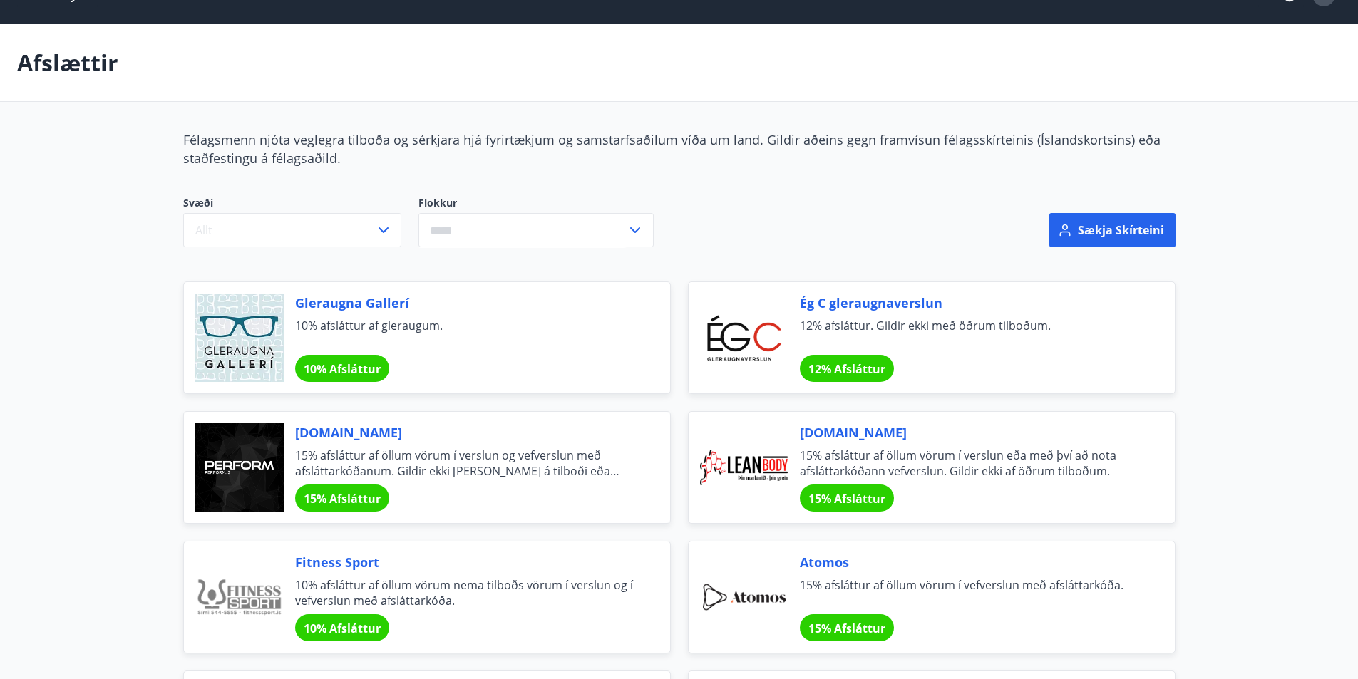
click at [845, 299] on span "Ég C gleraugnaverslun" at bounding box center [970, 303] width 341 height 19
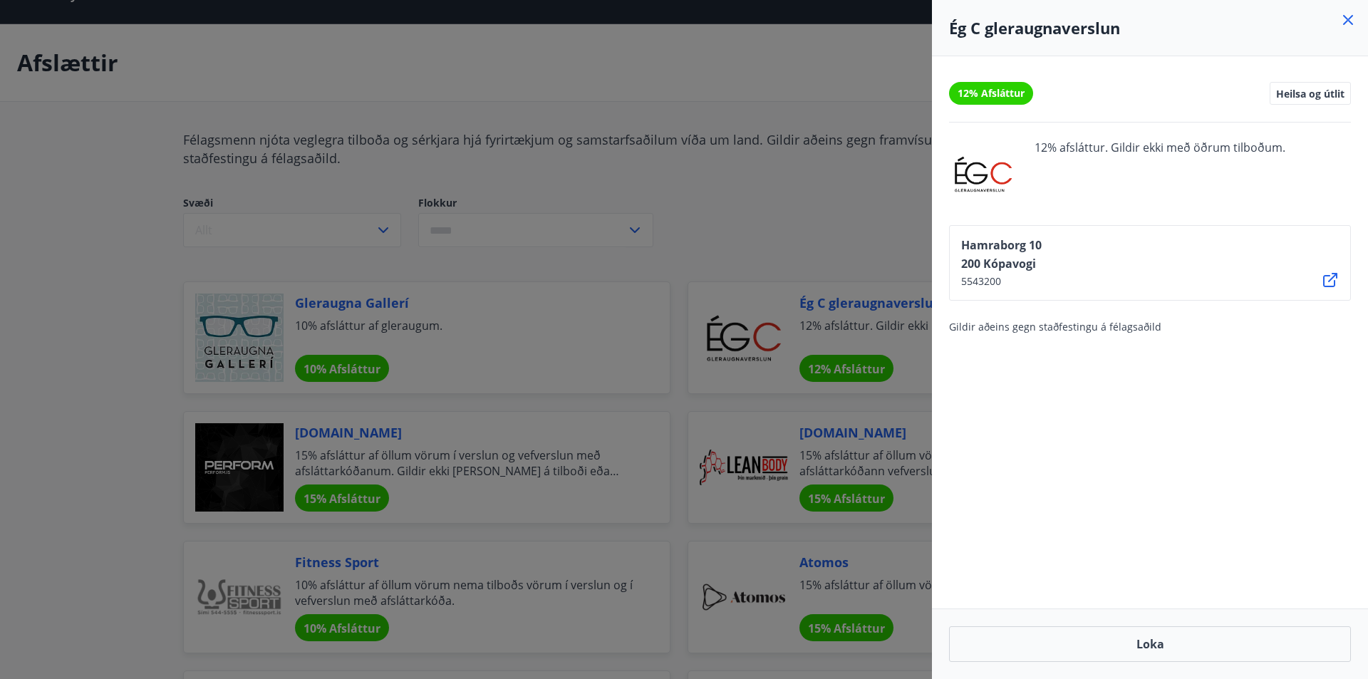
click at [708, 239] on div at bounding box center [684, 339] width 1368 height 679
